Goal: Information Seeking & Learning: Learn about a topic

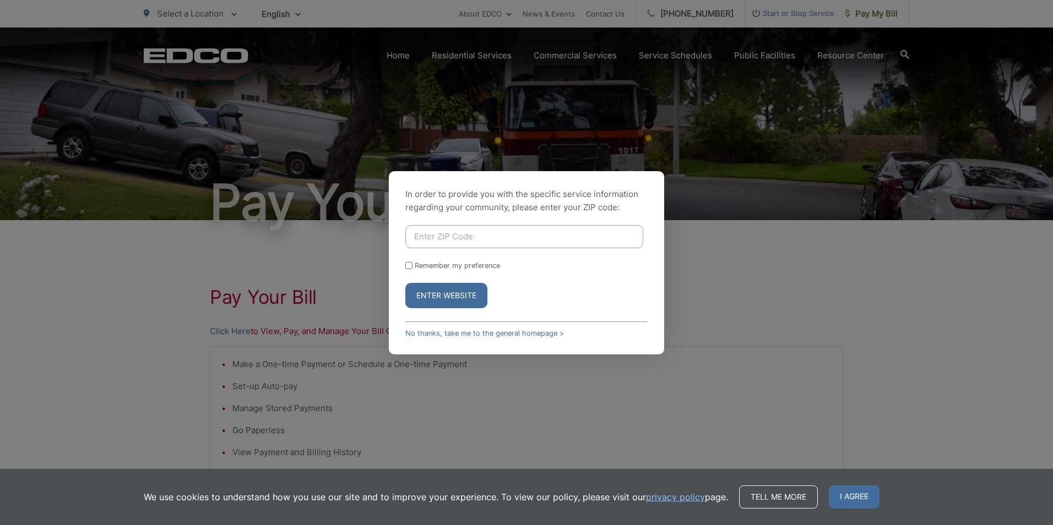
click at [496, 237] on input "Enter ZIP Code" at bounding box center [524, 236] width 238 height 23
type input "92118"
click at [405, 283] on button "Enter Website" at bounding box center [446, 295] width 82 height 25
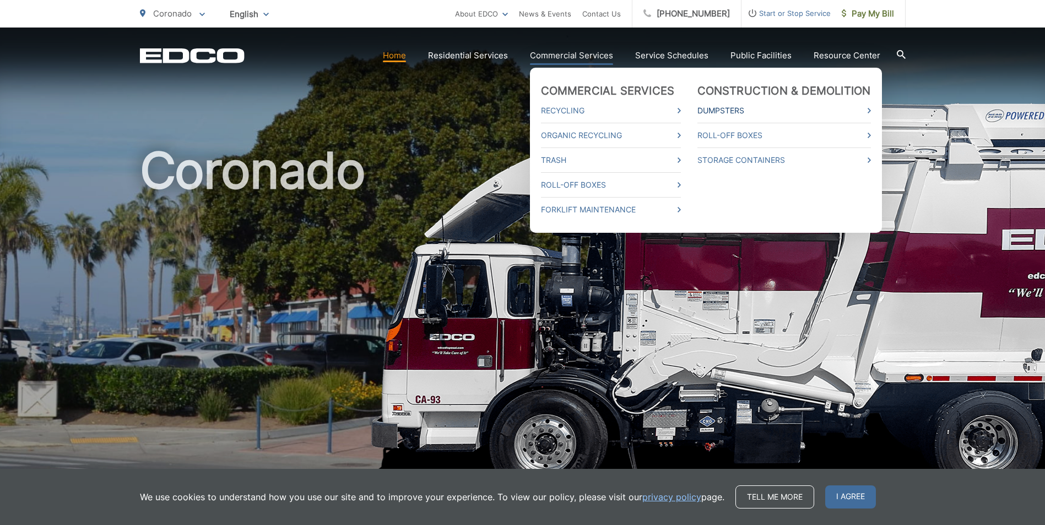
click at [727, 108] on link "Dumpsters" at bounding box center [783, 110] width 173 height 13
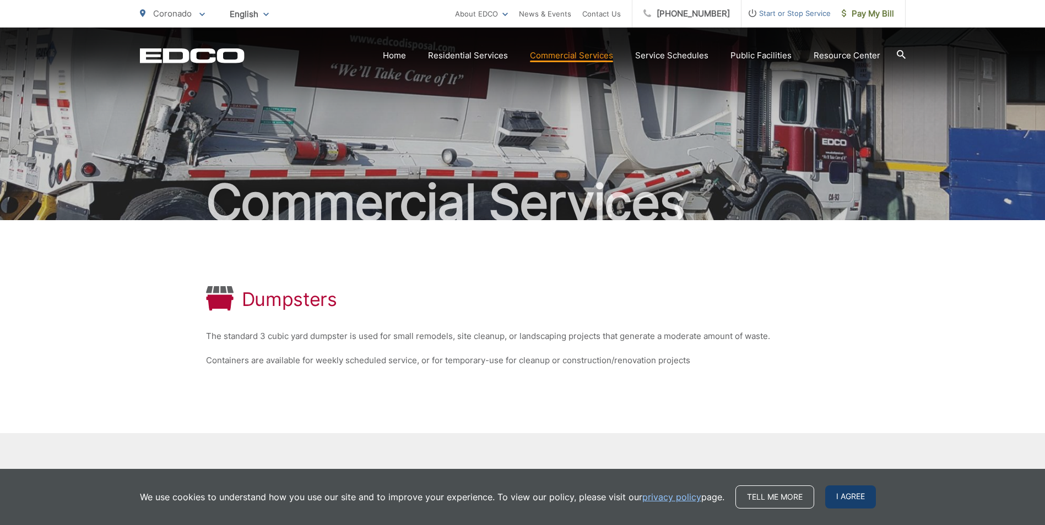
click at [858, 497] on span "I agree" at bounding box center [850, 497] width 51 height 23
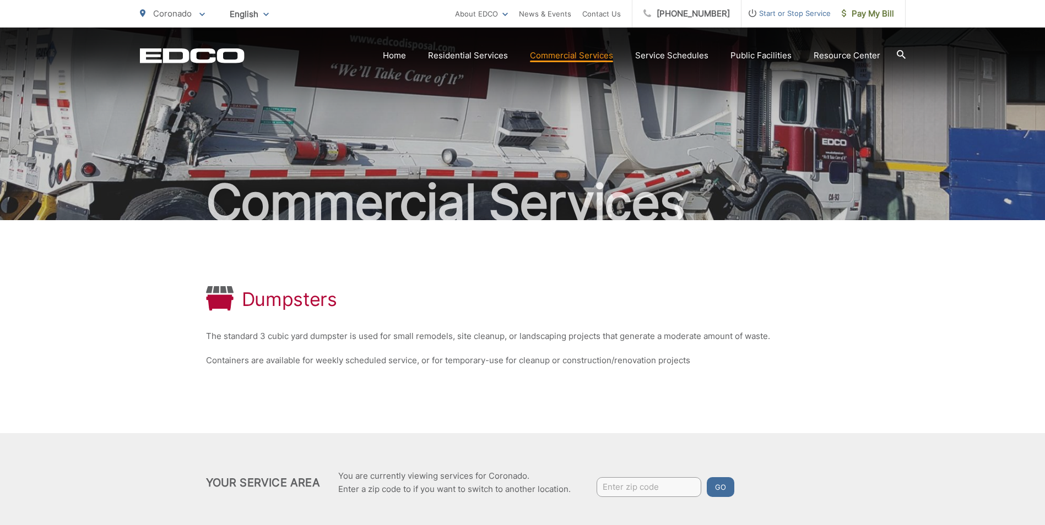
click at [768, 143] on div "Commercial Services" at bounding box center [522, 124] width 765 height 193
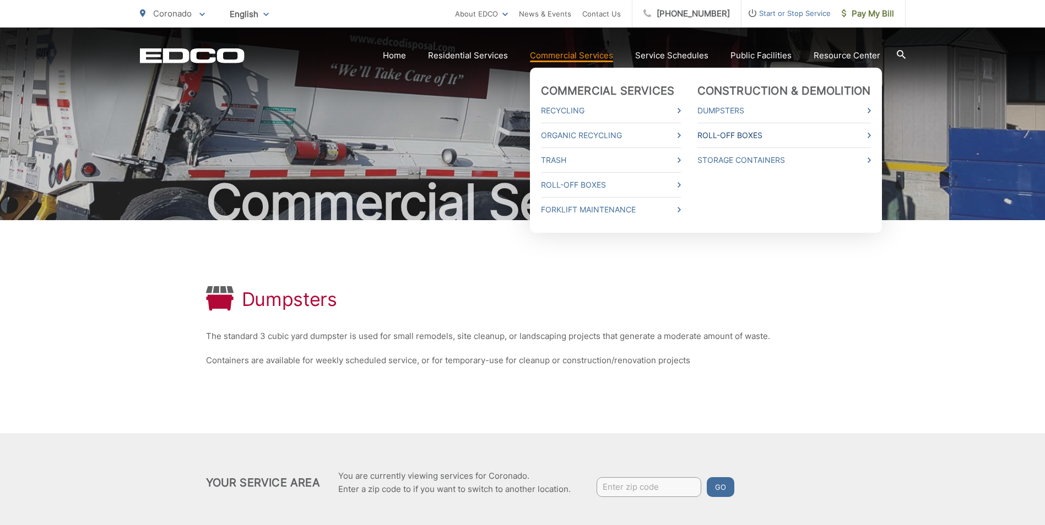
click at [715, 133] on link "Roll-Off Boxes" at bounding box center [783, 135] width 173 height 13
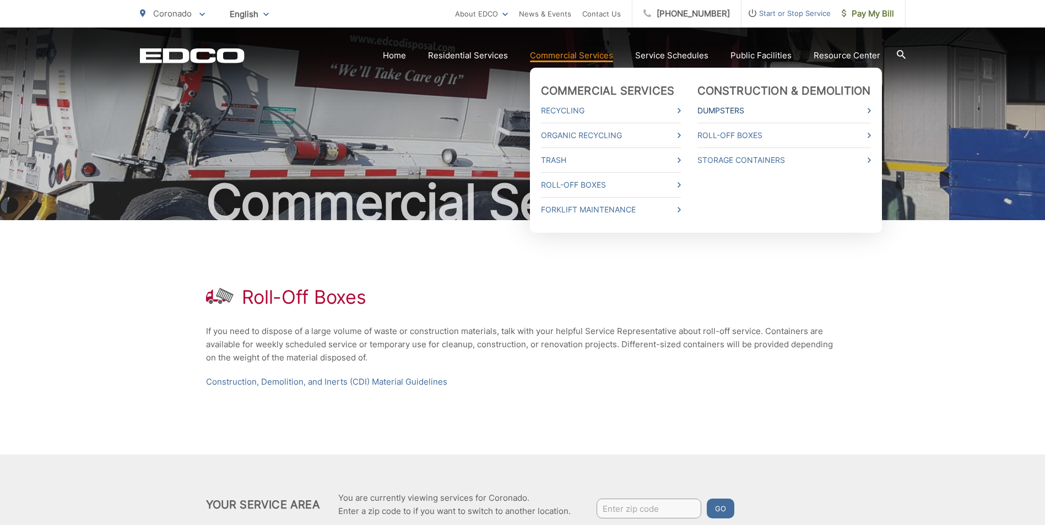
click at [722, 109] on link "Dumpsters" at bounding box center [783, 110] width 173 height 13
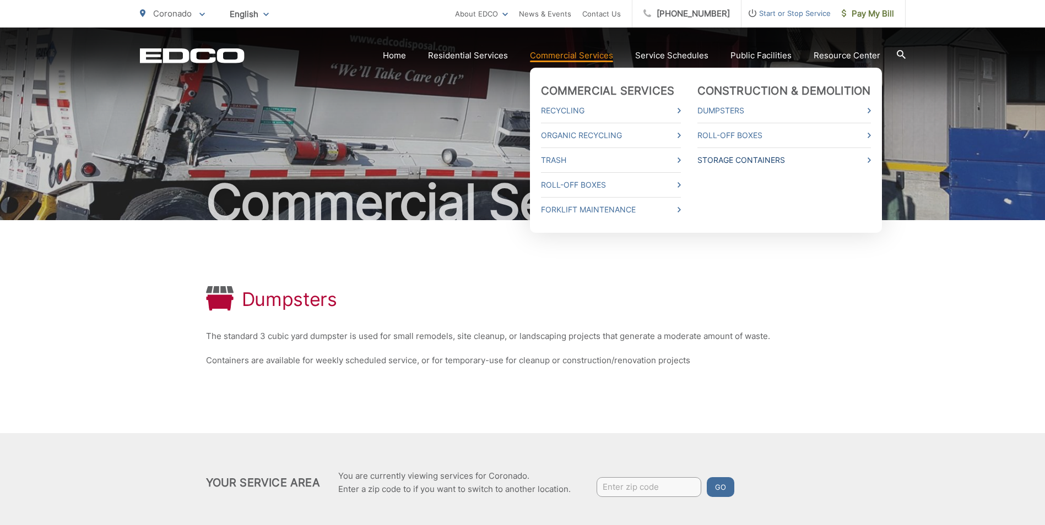
click at [721, 158] on link "Storage Containers" at bounding box center [783, 160] width 173 height 13
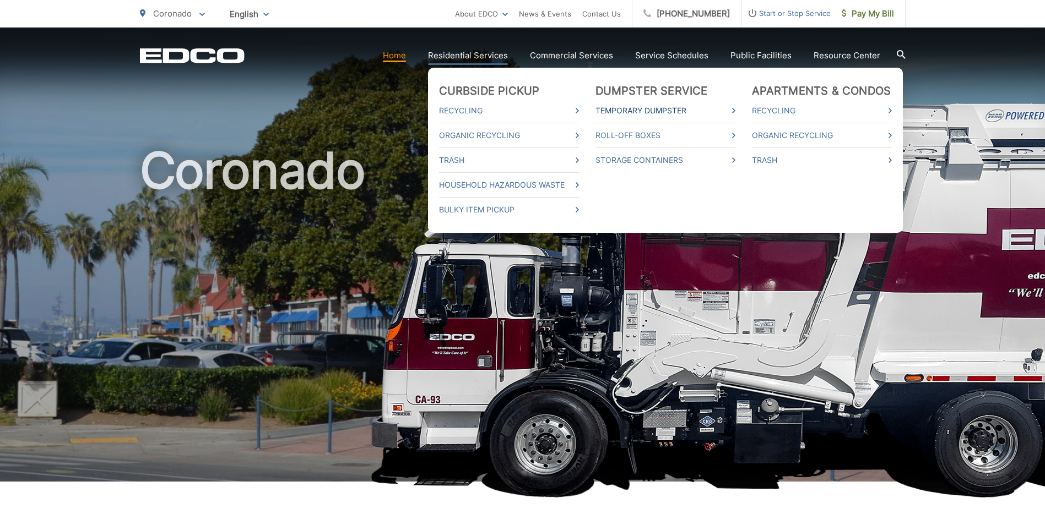
click at [666, 107] on link "Temporary Dumpster" at bounding box center [665, 110] width 140 height 13
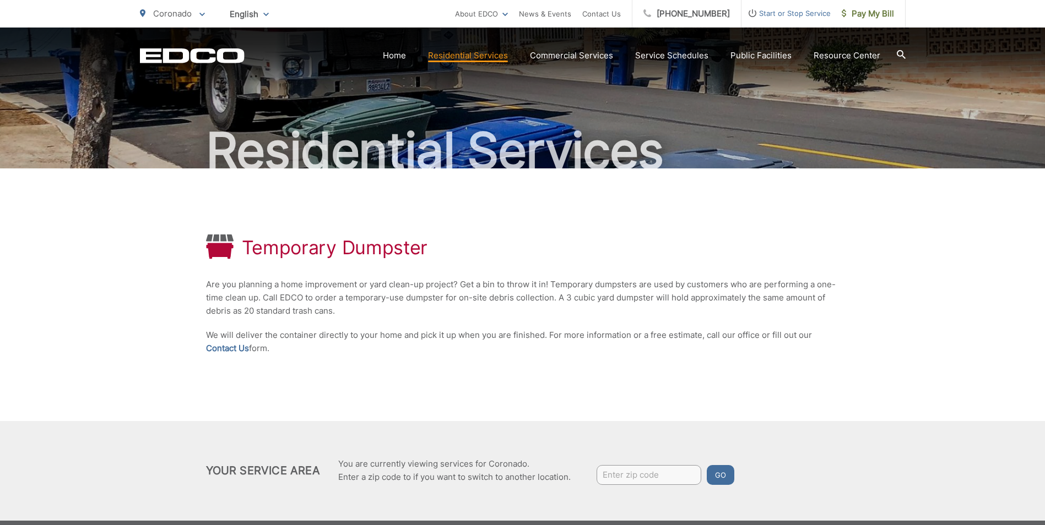
scroll to position [116, 0]
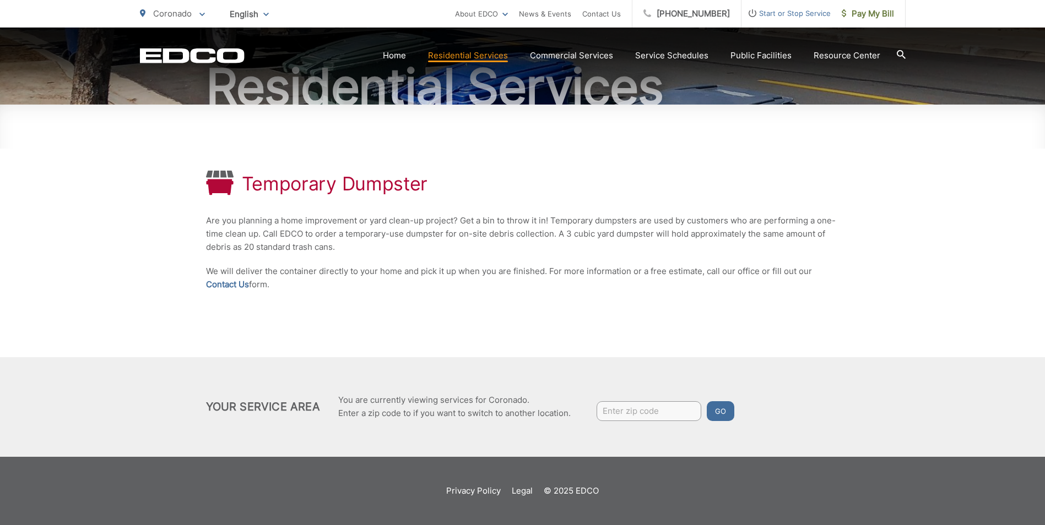
click at [626, 416] on input "Enter zip code" at bounding box center [648, 411] width 105 height 20
type input "92118"
click at [707, 401] on button "Go" at bounding box center [721, 411] width 28 height 20
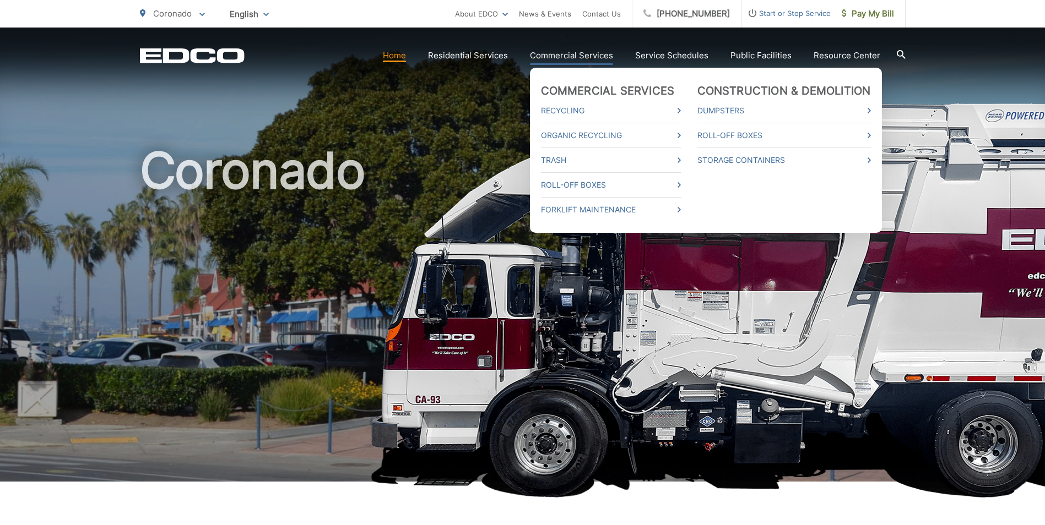
click at [561, 51] on link "Commercial Services" at bounding box center [571, 55] width 83 height 13
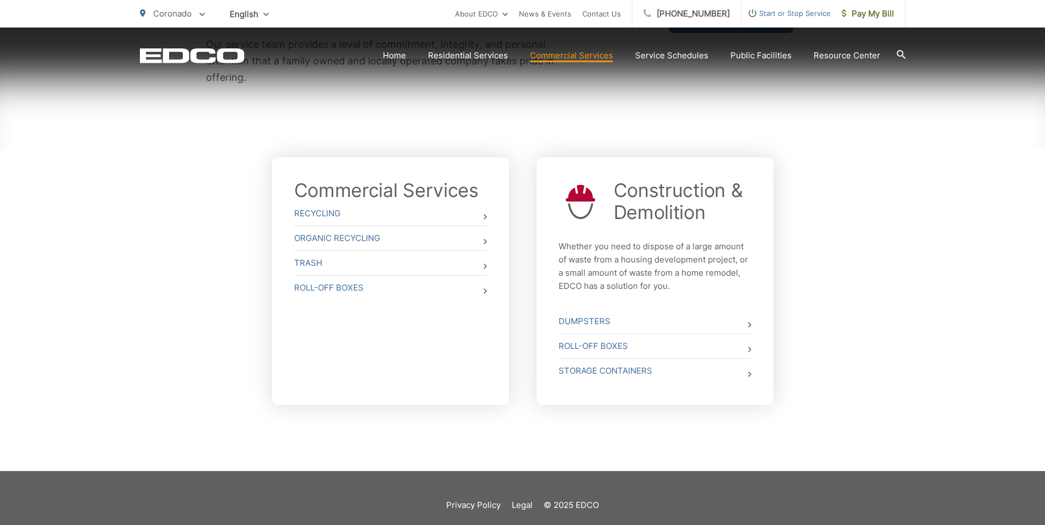
scroll to position [341, 0]
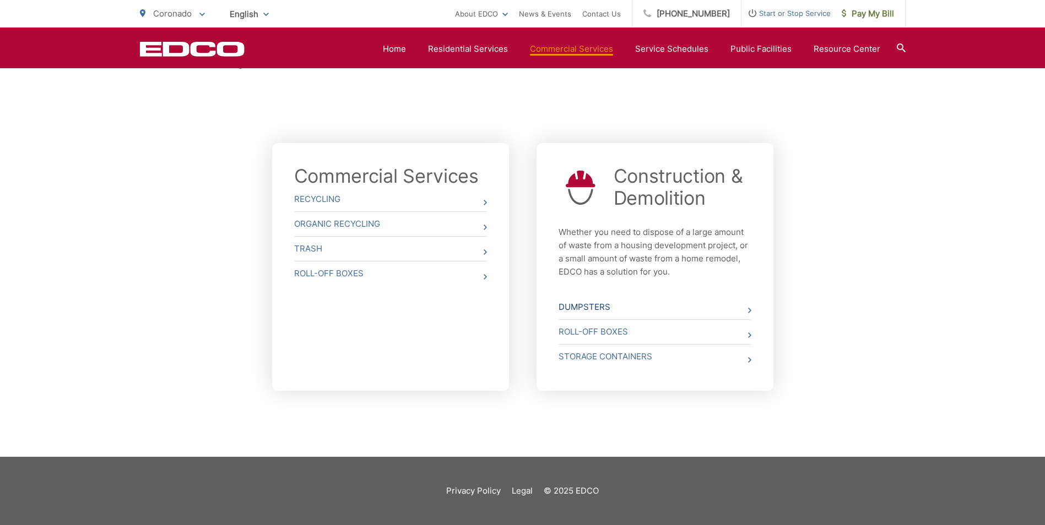
click at [591, 306] on link "Dumpsters" at bounding box center [654, 307] width 193 height 24
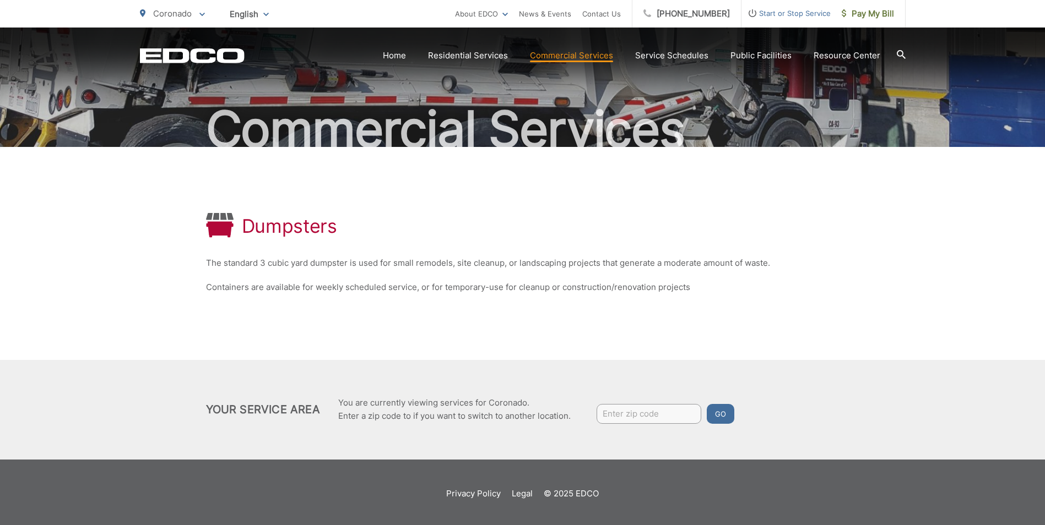
scroll to position [76, 0]
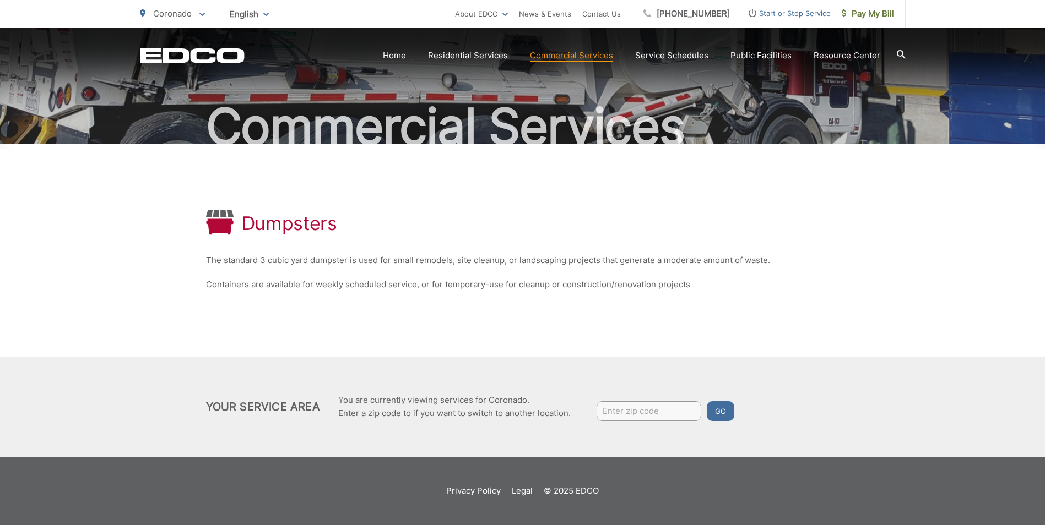
click at [645, 416] on input "Enter zip code" at bounding box center [648, 411] width 105 height 20
type input "92118"
click at [707, 401] on button "Go" at bounding box center [721, 411] width 28 height 20
